Goal: Task Accomplishment & Management: Complete application form

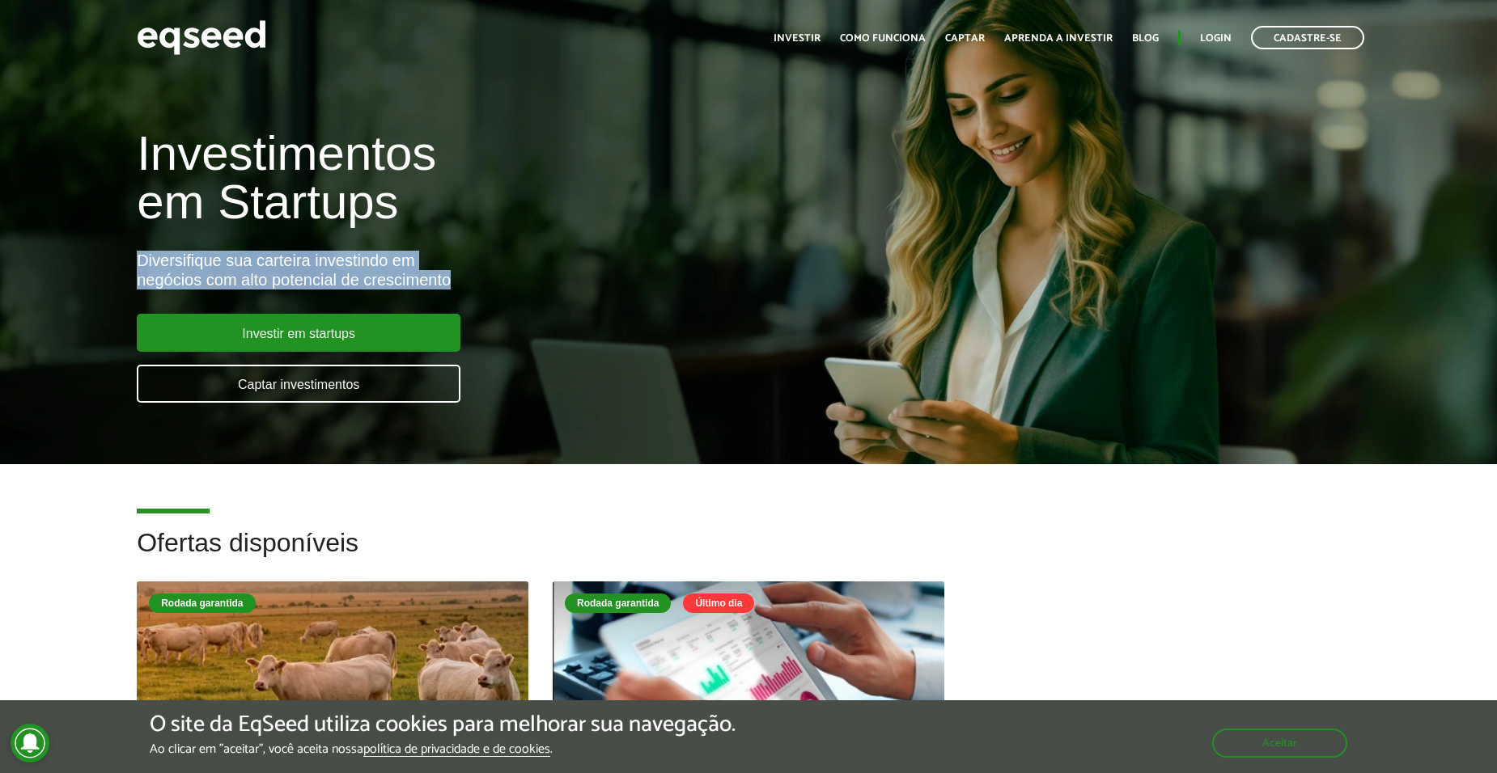
drag, startPoint x: 135, startPoint y: 261, endPoint x: 507, endPoint y: 276, distance: 372.4
click at [507, 276] on div "Investimentos em Startups Diversifique sua carteira investindo em negócios com …" at bounding box center [499, 256] width 748 height 319
drag, startPoint x: 507, startPoint y: 276, endPoint x: 328, endPoint y: 272, distance: 179.6
drag, startPoint x: 328, startPoint y: 272, endPoint x: 265, endPoint y: 273, distance: 63.1
click at [237, 270] on div "Diversifique sua carteira investindo em negócios com alto potencial de crescime…" at bounding box center [499, 270] width 724 height 39
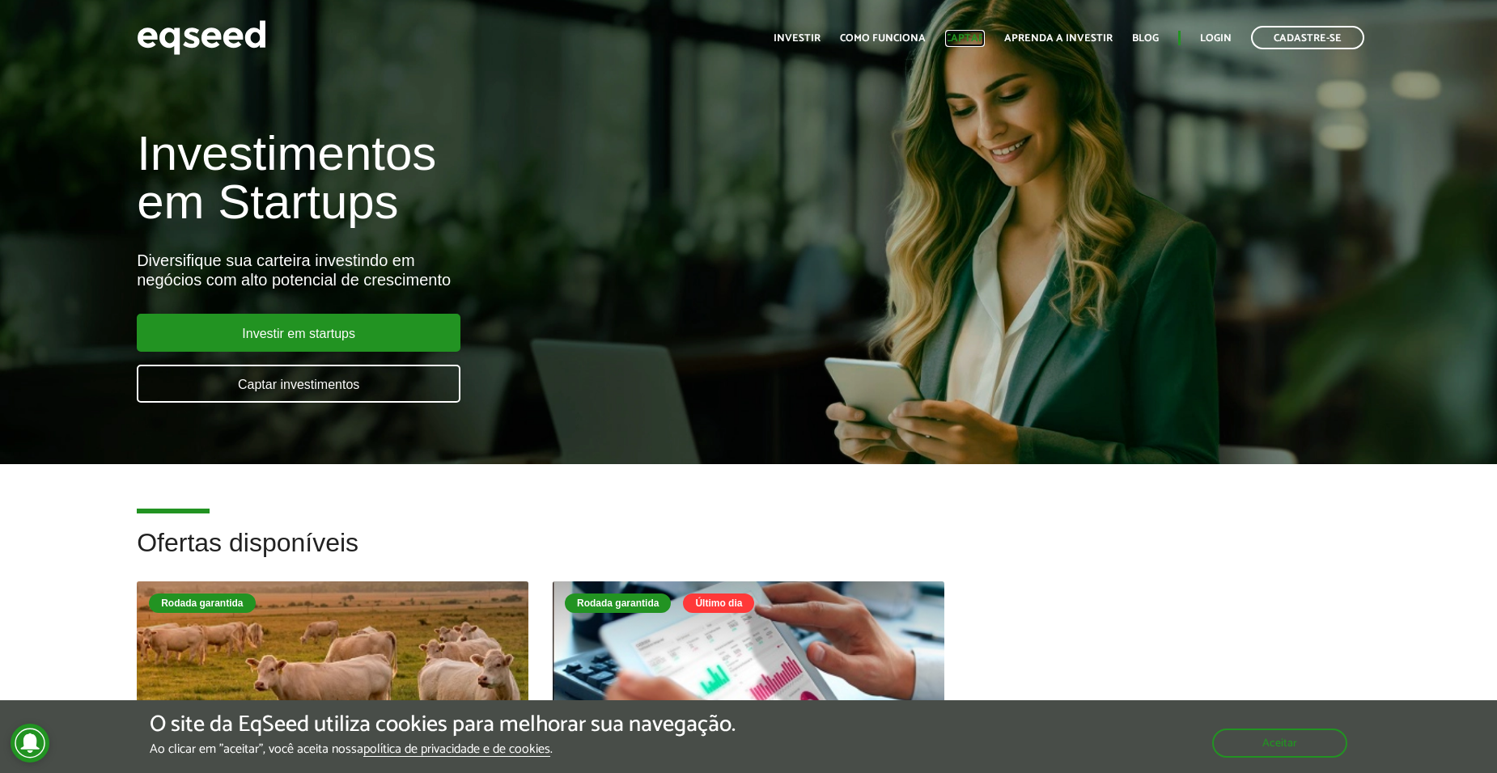
click at [964, 40] on link "Captar" at bounding box center [965, 38] width 40 height 11
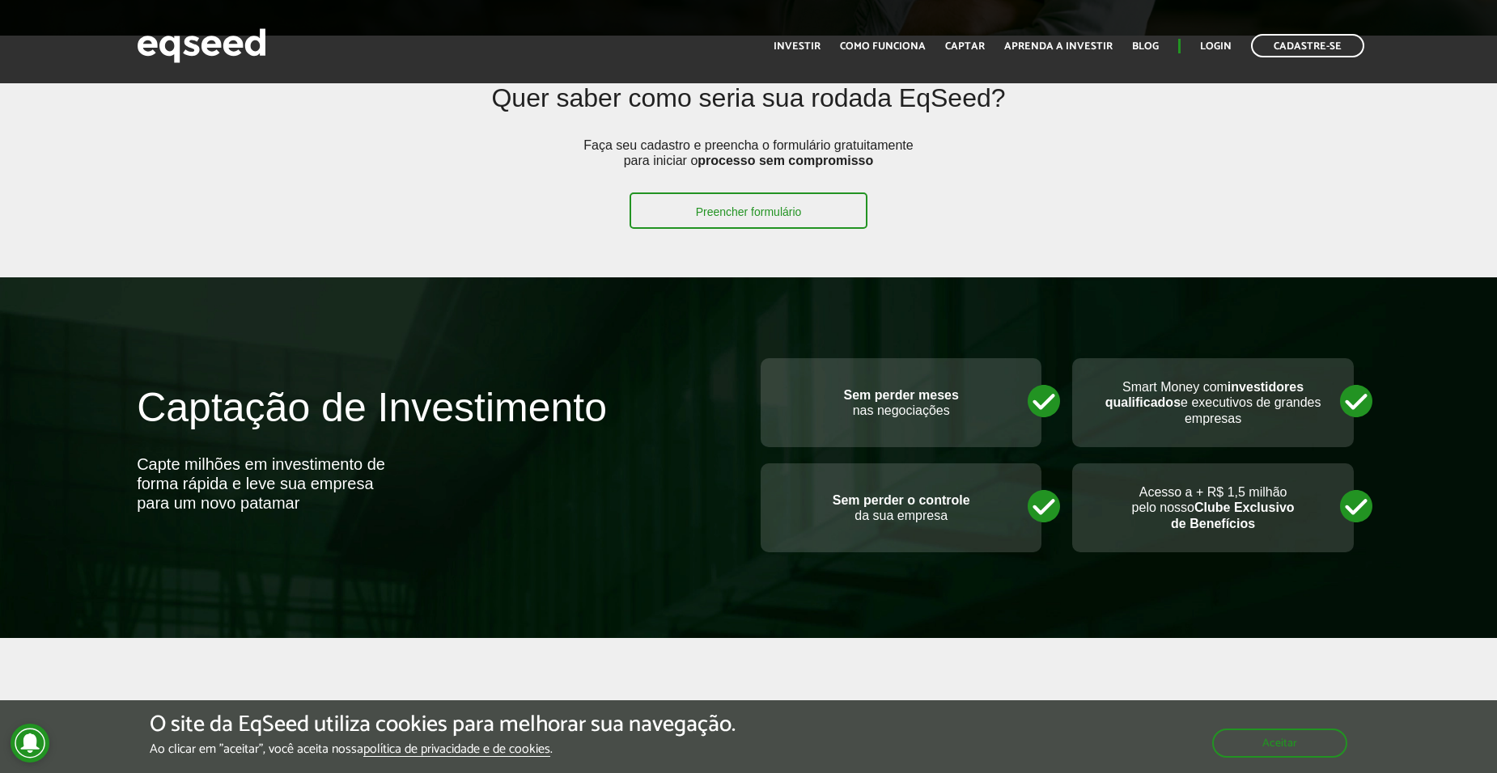
scroll to position [485, 0]
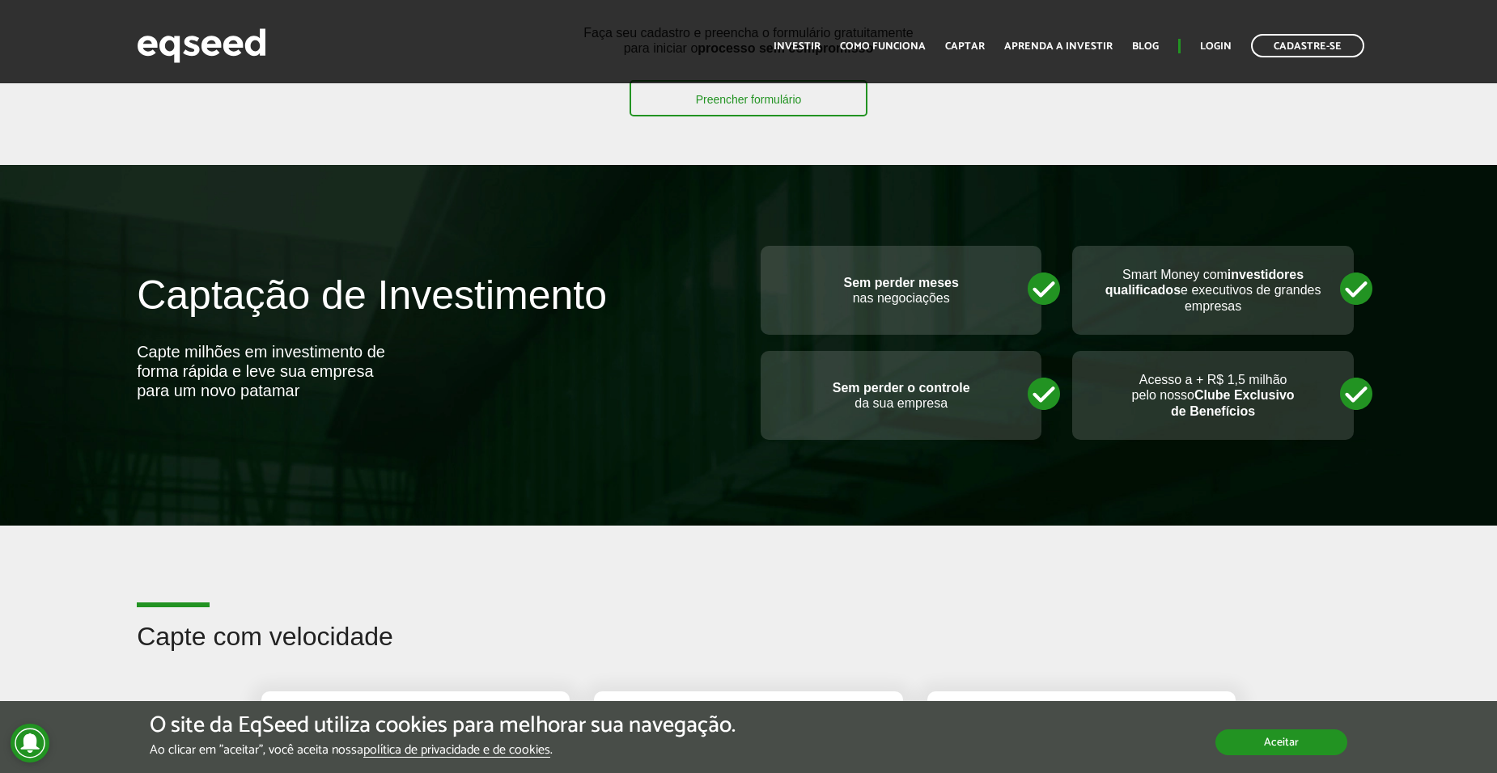
click at [1269, 737] on button "Aceitar" at bounding box center [1281, 743] width 132 height 26
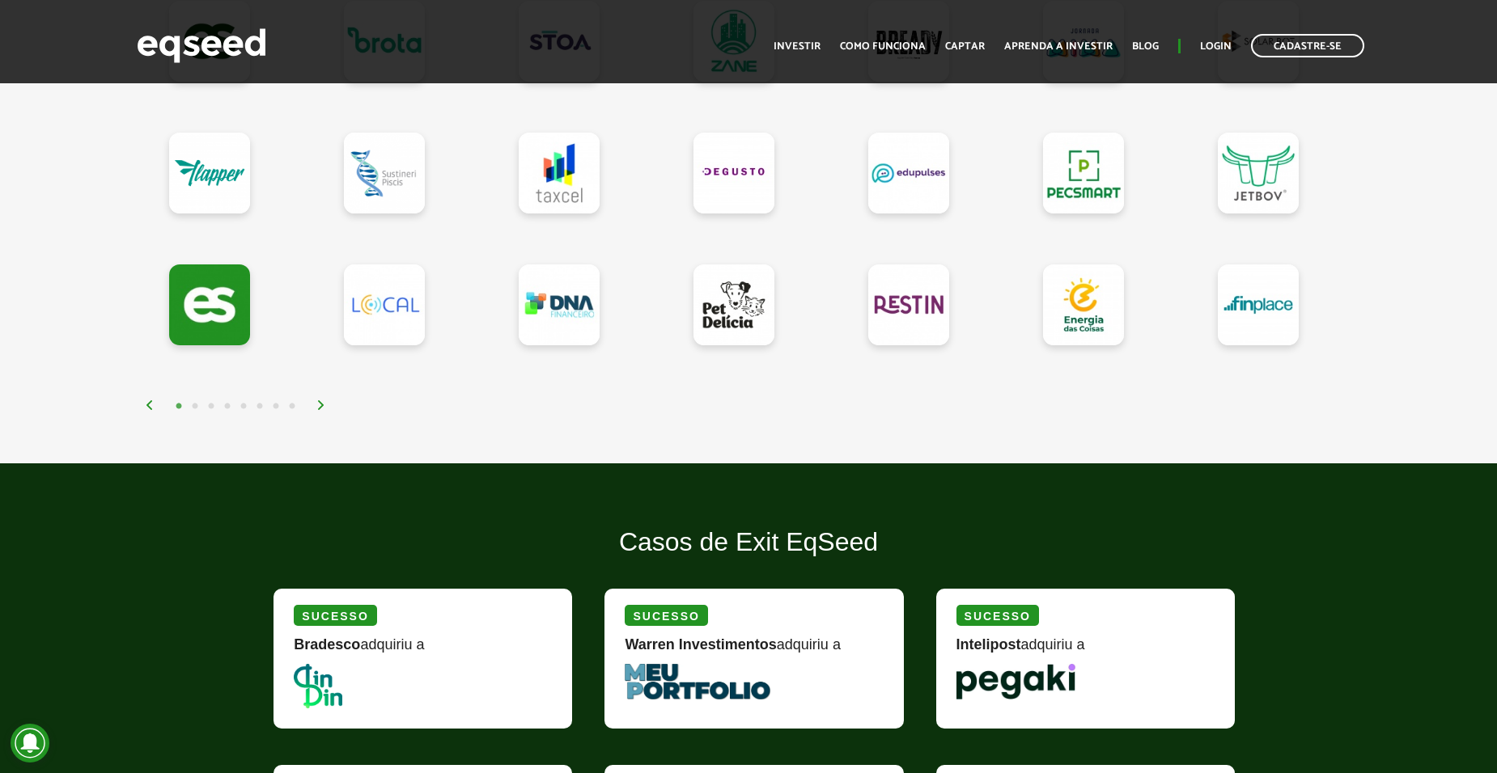
scroll to position [1861, 0]
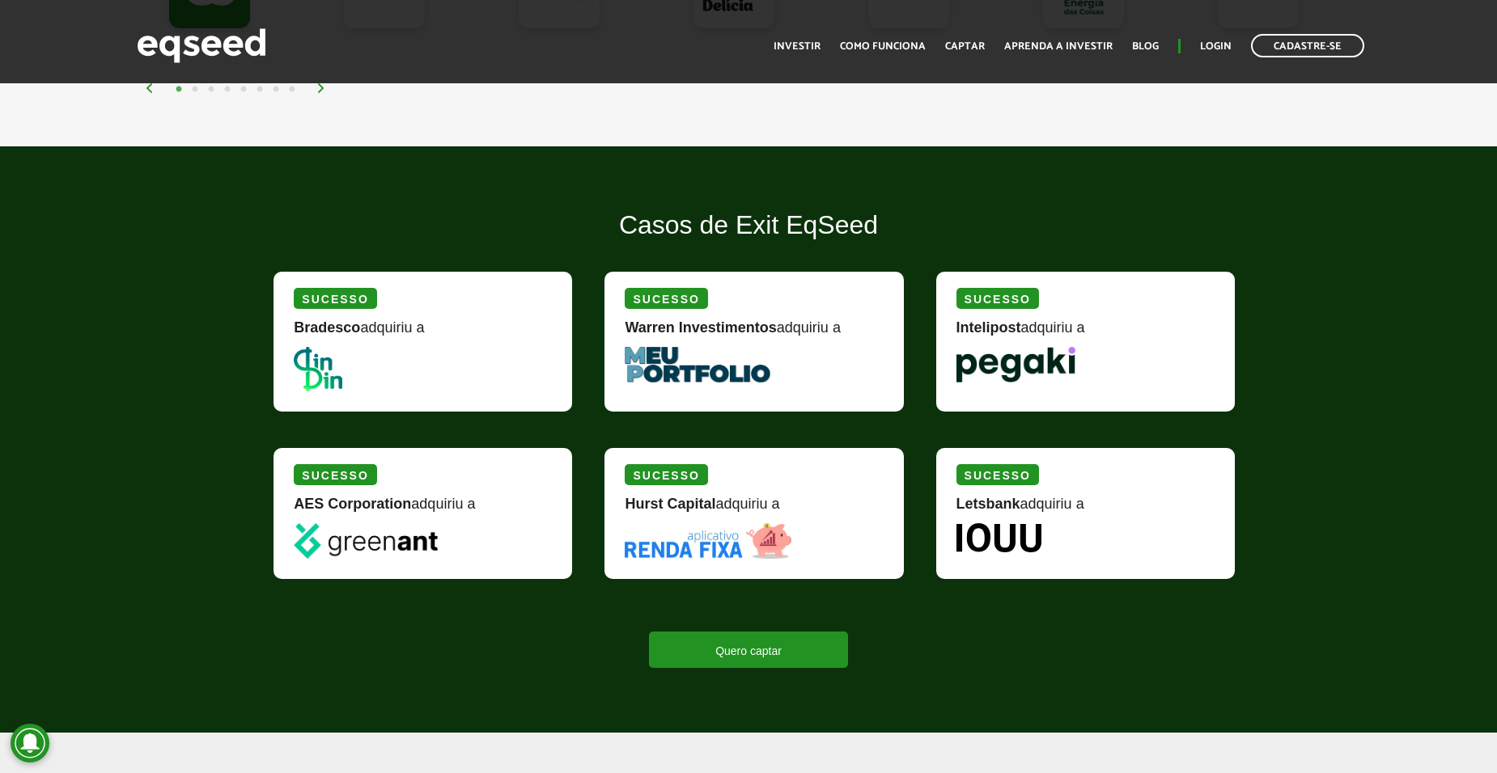
drag, startPoint x: 273, startPoint y: 590, endPoint x: 93, endPoint y: 627, distance: 183.4
click at [93, 627] on div "Casos de Exit EqSeed [PERSON_NAME] adquiriu a Sucesso Warren Investimentos adqu…" at bounding box center [748, 439] width 1497 height 457
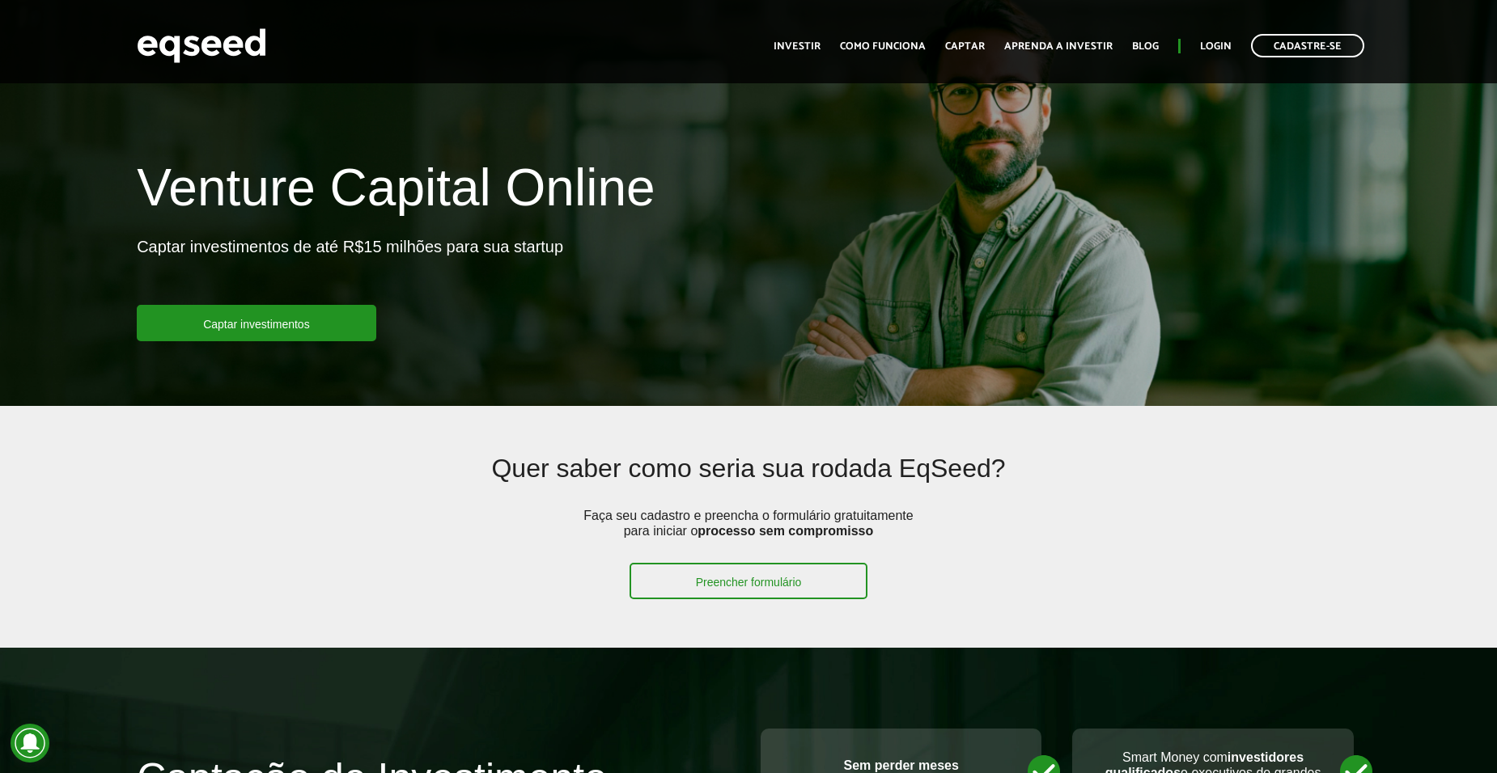
scroll to position [0, 0]
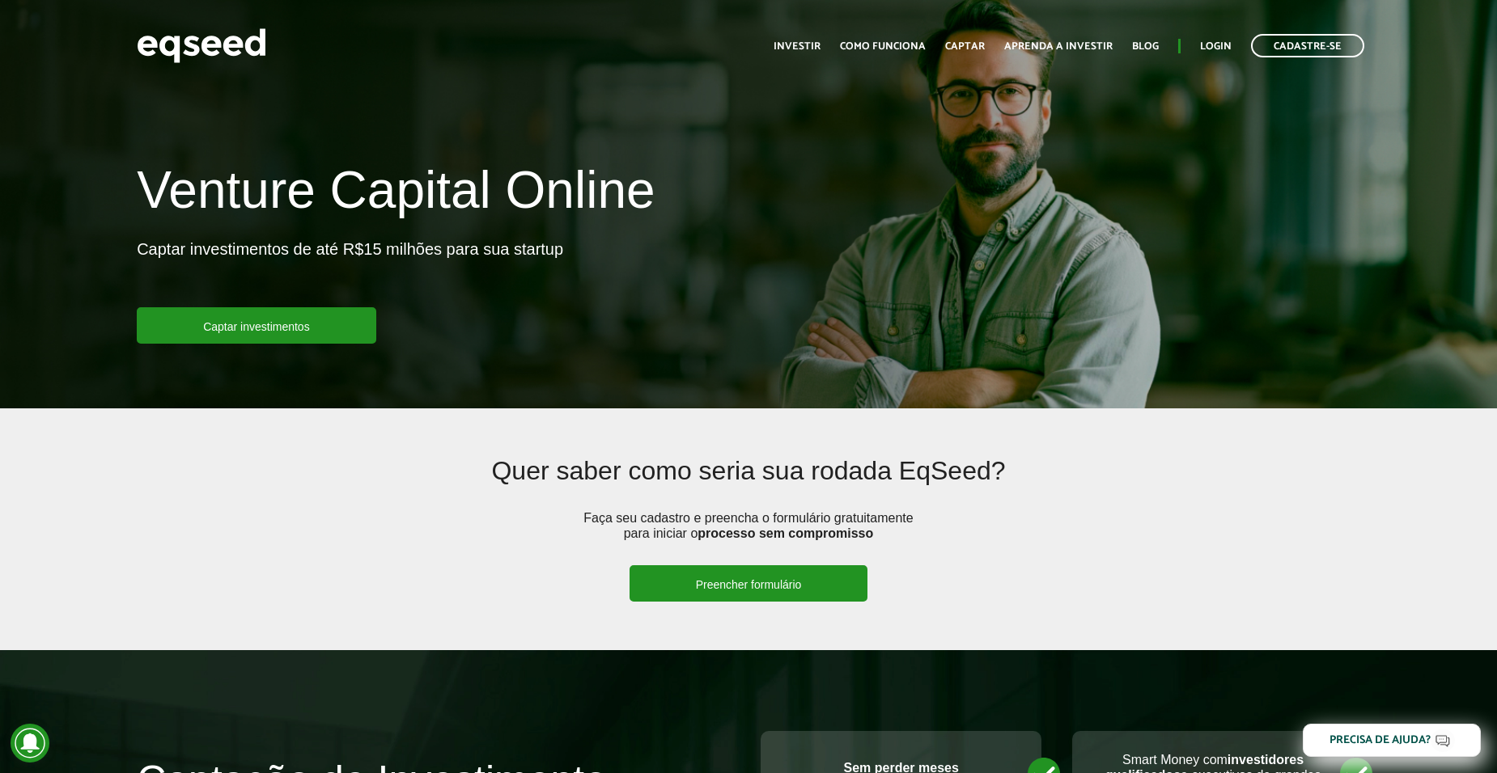
click at [739, 578] on link "Preencher formulário" at bounding box center [748, 583] width 239 height 36
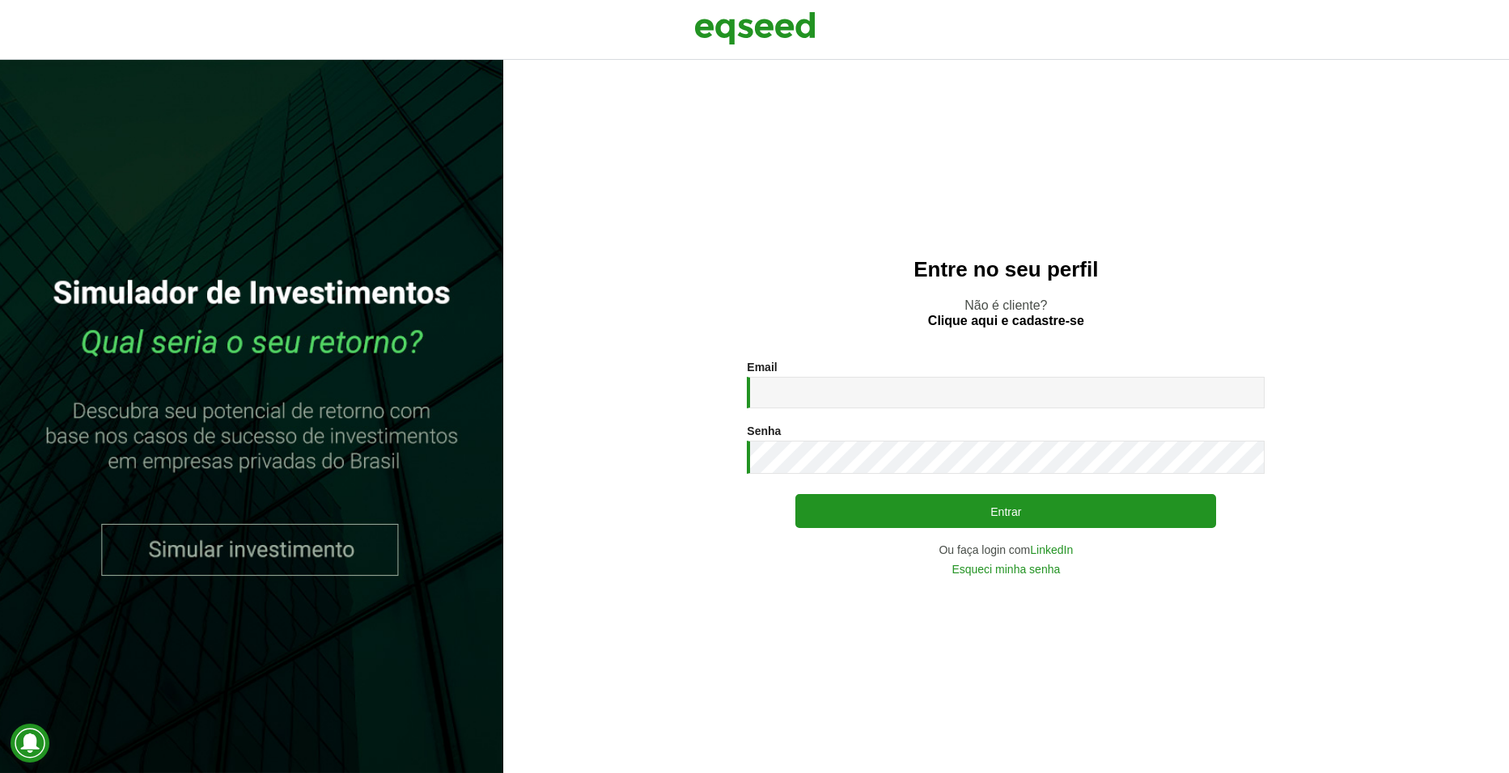
drag, startPoint x: 586, startPoint y: 400, endPoint x: 601, endPoint y: 248, distance: 153.7
click at [606, 245] on div "Entre no seu perfil Não é cliente? Clique aqui e cadastre-se Email * Digite seu…" at bounding box center [1006, 417] width 1006 height 714
